Goal: Task Accomplishment & Management: Use online tool/utility

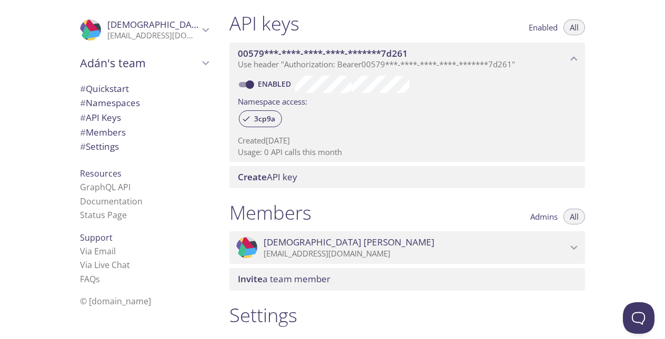
scroll to position [272, 0]
click at [267, 116] on span "3cp9a" at bounding box center [265, 118] width 34 height 9
click at [261, 113] on div "3cp9a" at bounding box center [260, 118] width 43 height 17
click at [316, 143] on p "Created [DATE]" at bounding box center [407, 140] width 339 height 11
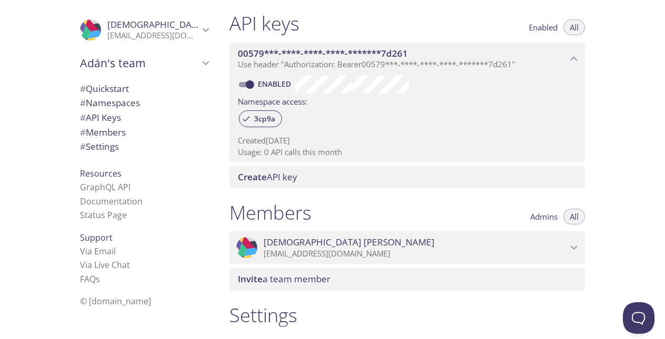
click at [316, 143] on p "Created [DATE]" at bounding box center [407, 140] width 339 height 11
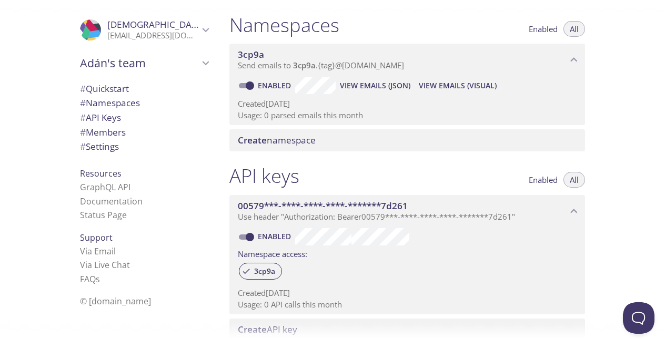
scroll to position [105, 0]
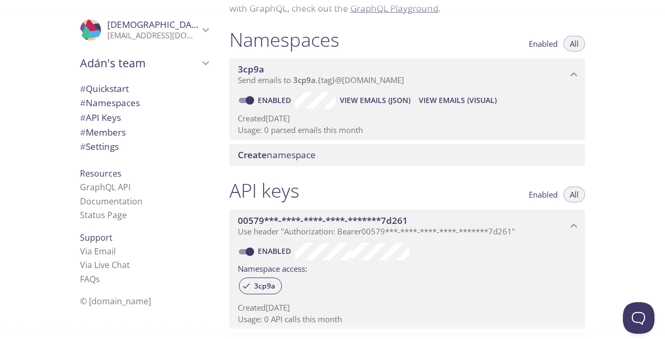
click at [436, 97] on span "View Emails (Visual)" at bounding box center [458, 100] width 78 height 13
